Goal: Entertainment & Leisure: Consume media (video, audio)

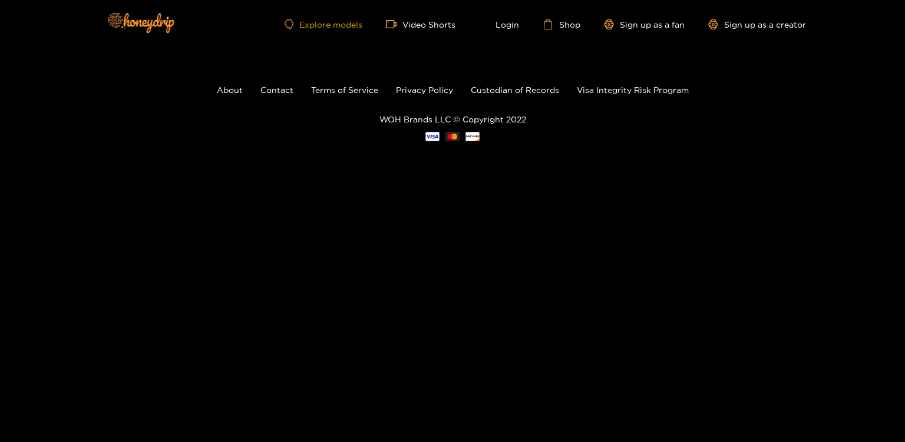
click at [325, 25] on link "Explore models" at bounding box center [324, 24] width 78 height 10
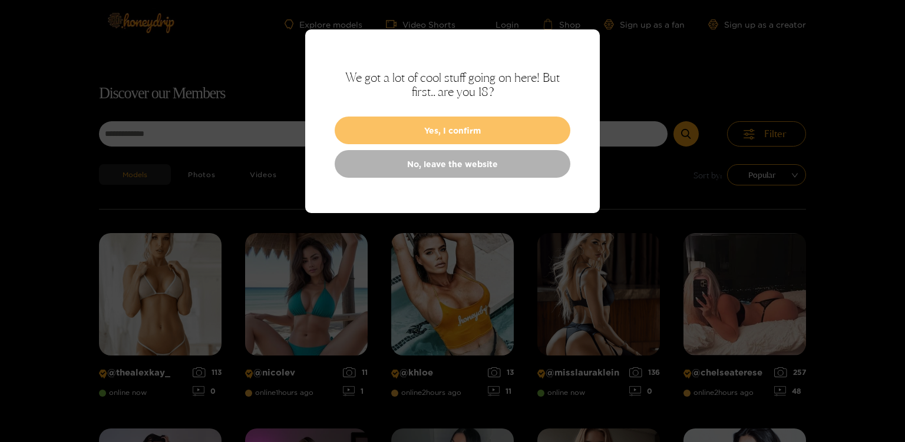
click at [405, 124] on button "Yes, I confirm" at bounding box center [453, 131] width 236 height 28
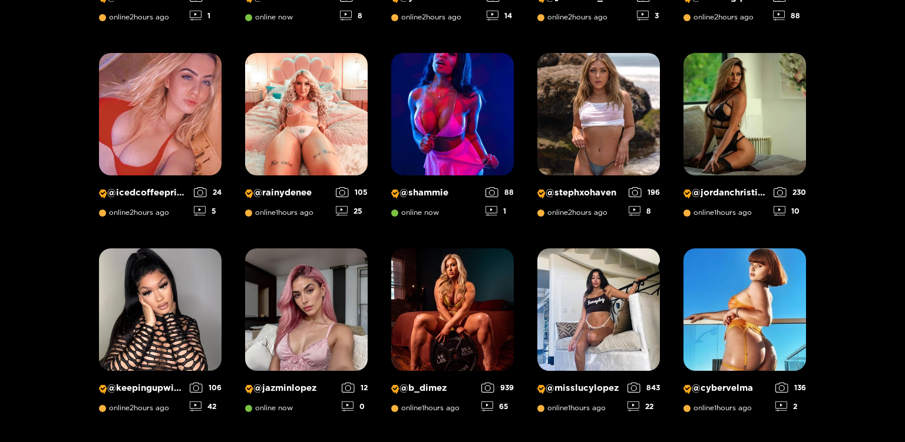
scroll to position [573, 0]
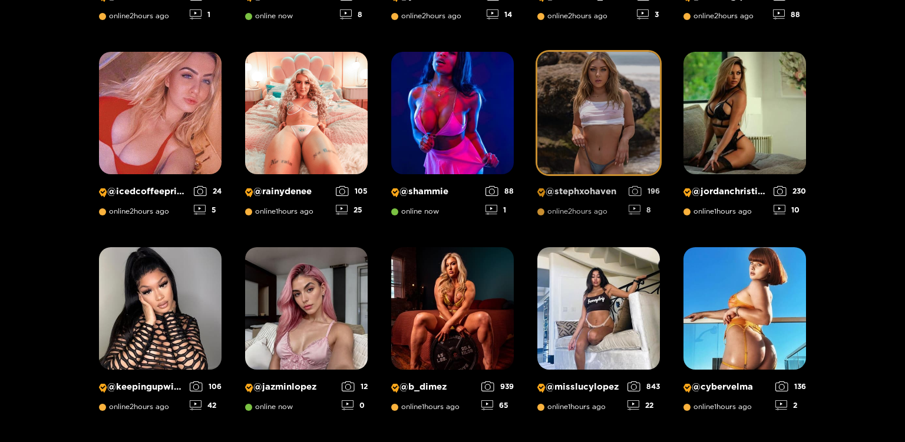
click at [589, 145] on img at bounding box center [598, 113] width 123 height 123
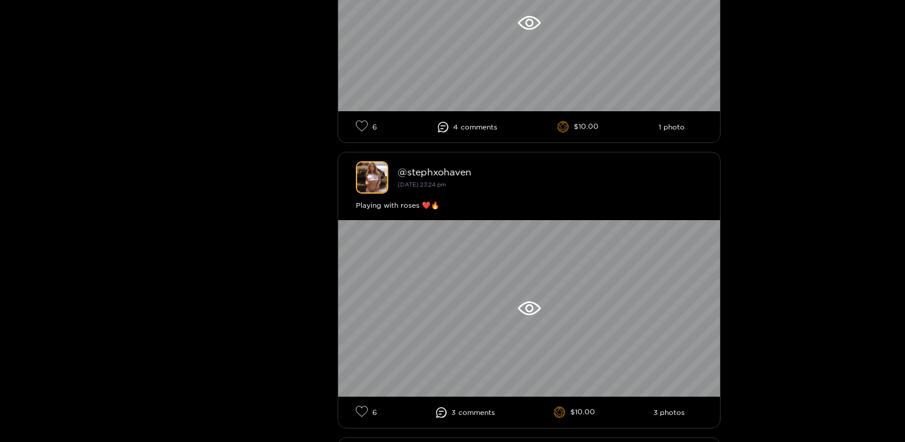
scroll to position [114, 0]
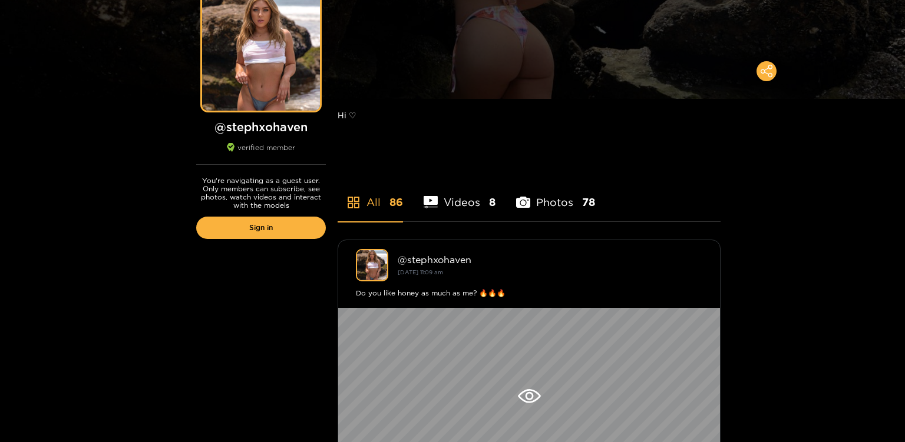
click at [466, 202] on li "Videos 8" at bounding box center [460, 194] width 72 height 53
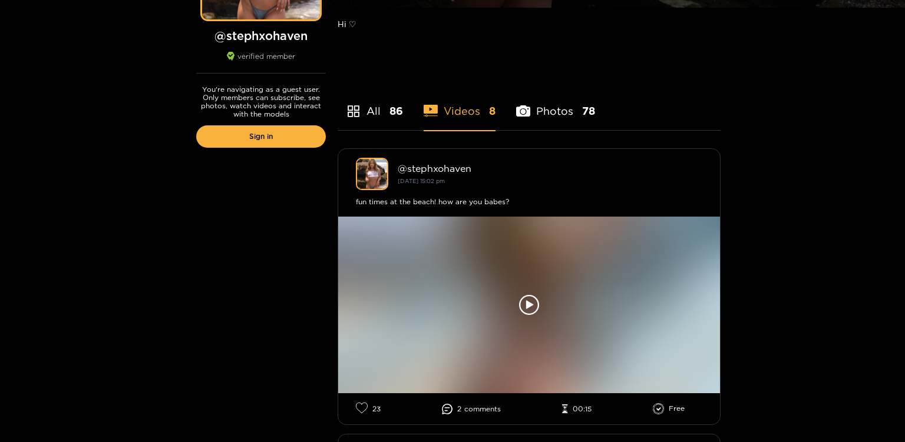
scroll to position [301, 0]
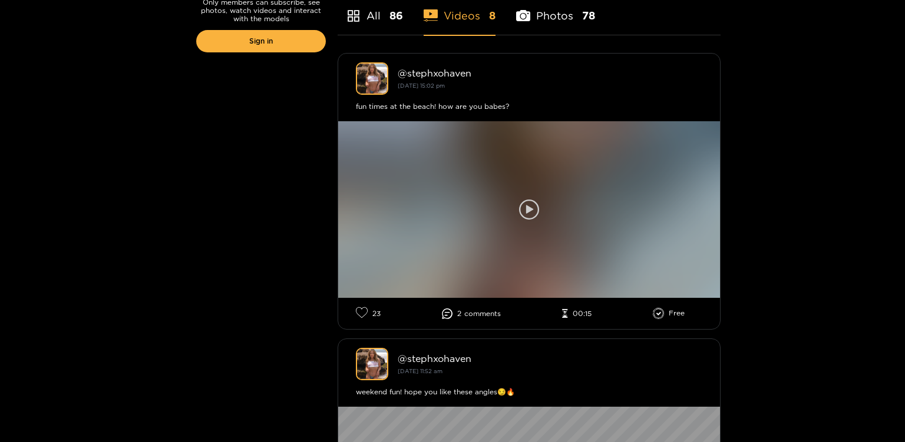
click at [531, 209] on icon at bounding box center [529, 209] width 7 height 9
